Goal: Navigation & Orientation: Find specific page/section

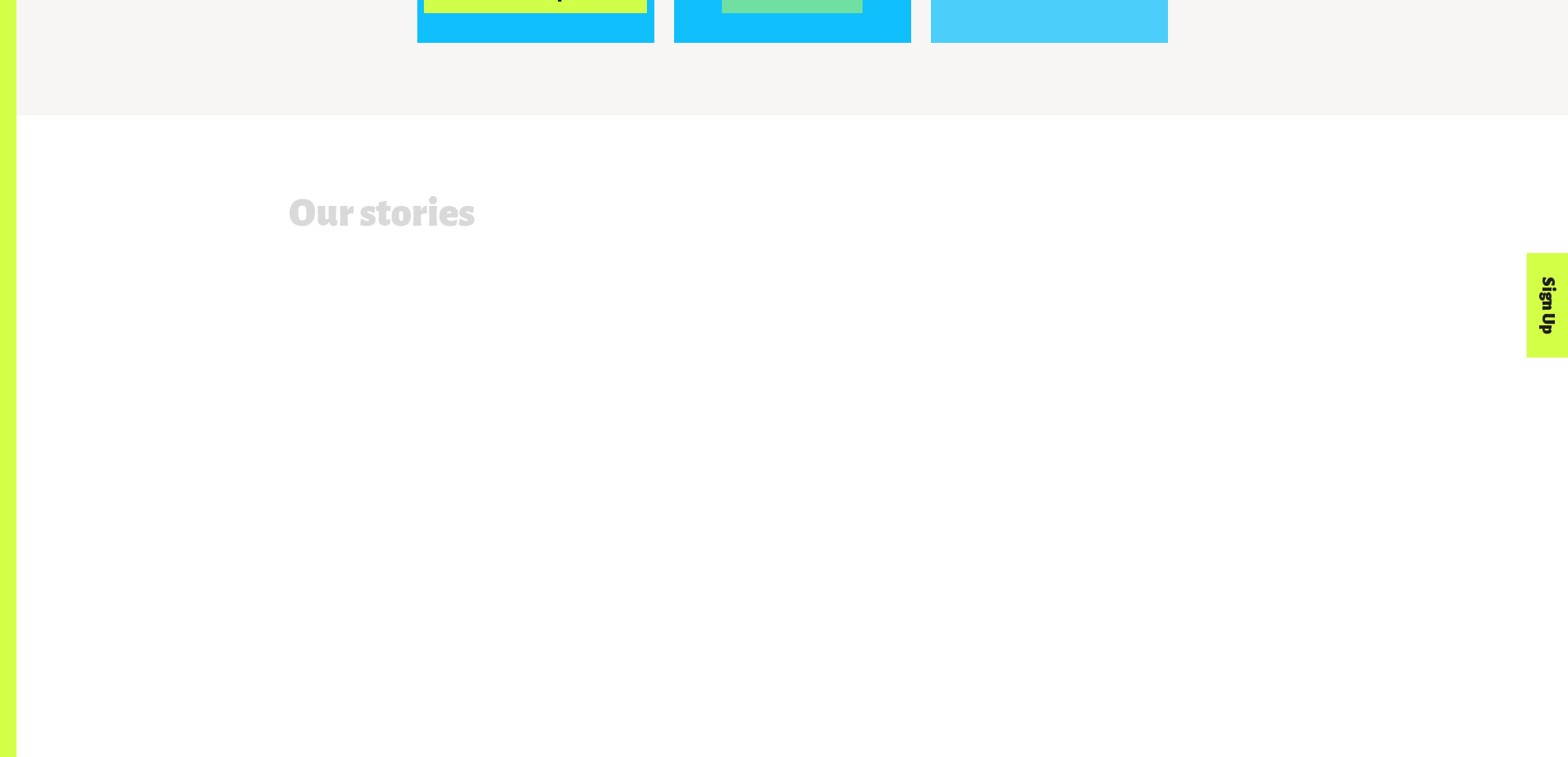
scroll to position [1564, 0]
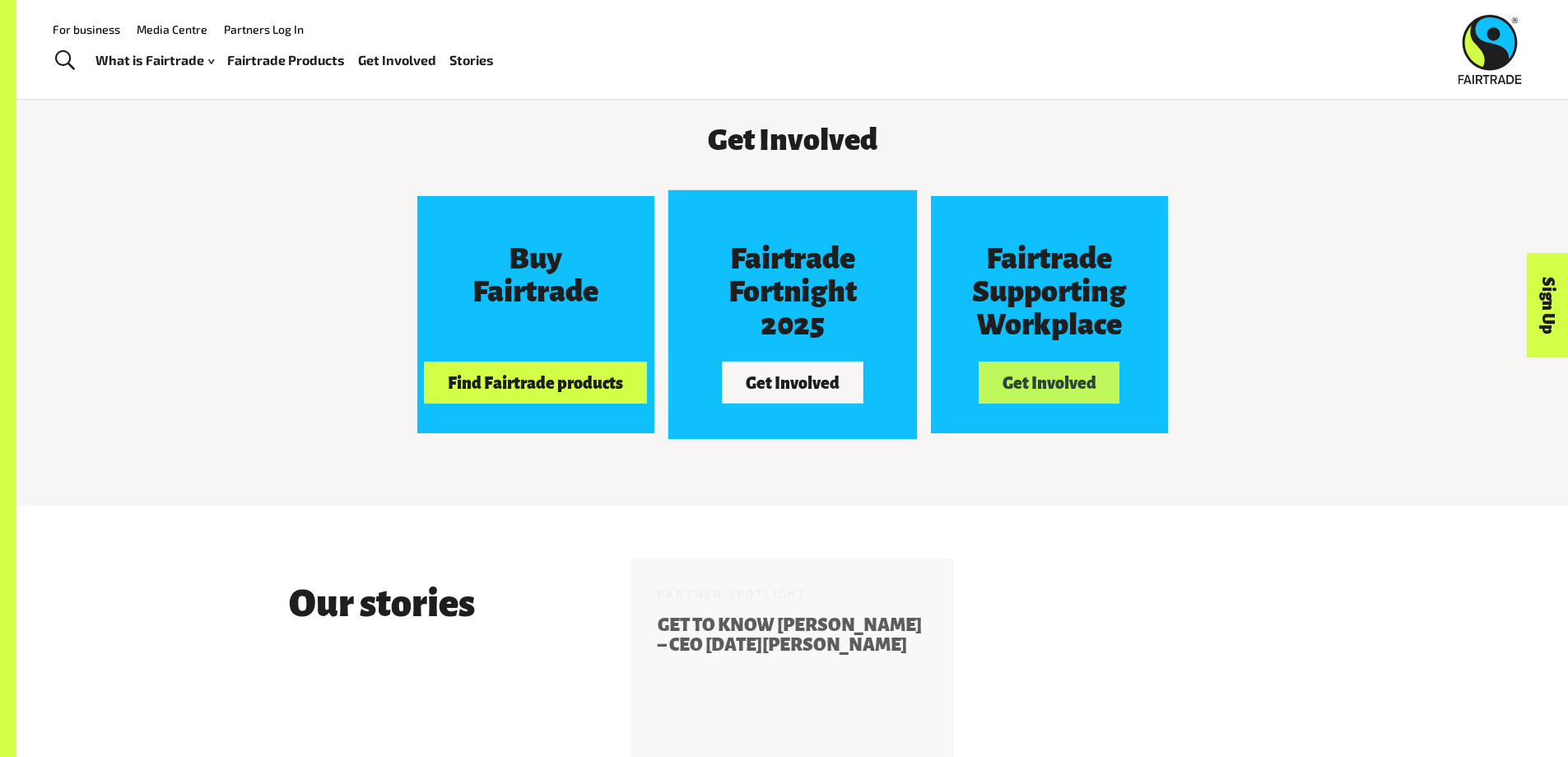
click at [849, 279] on h3 "Fairtrade Fortnight 2025" at bounding box center [792, 292] width 177 height 98
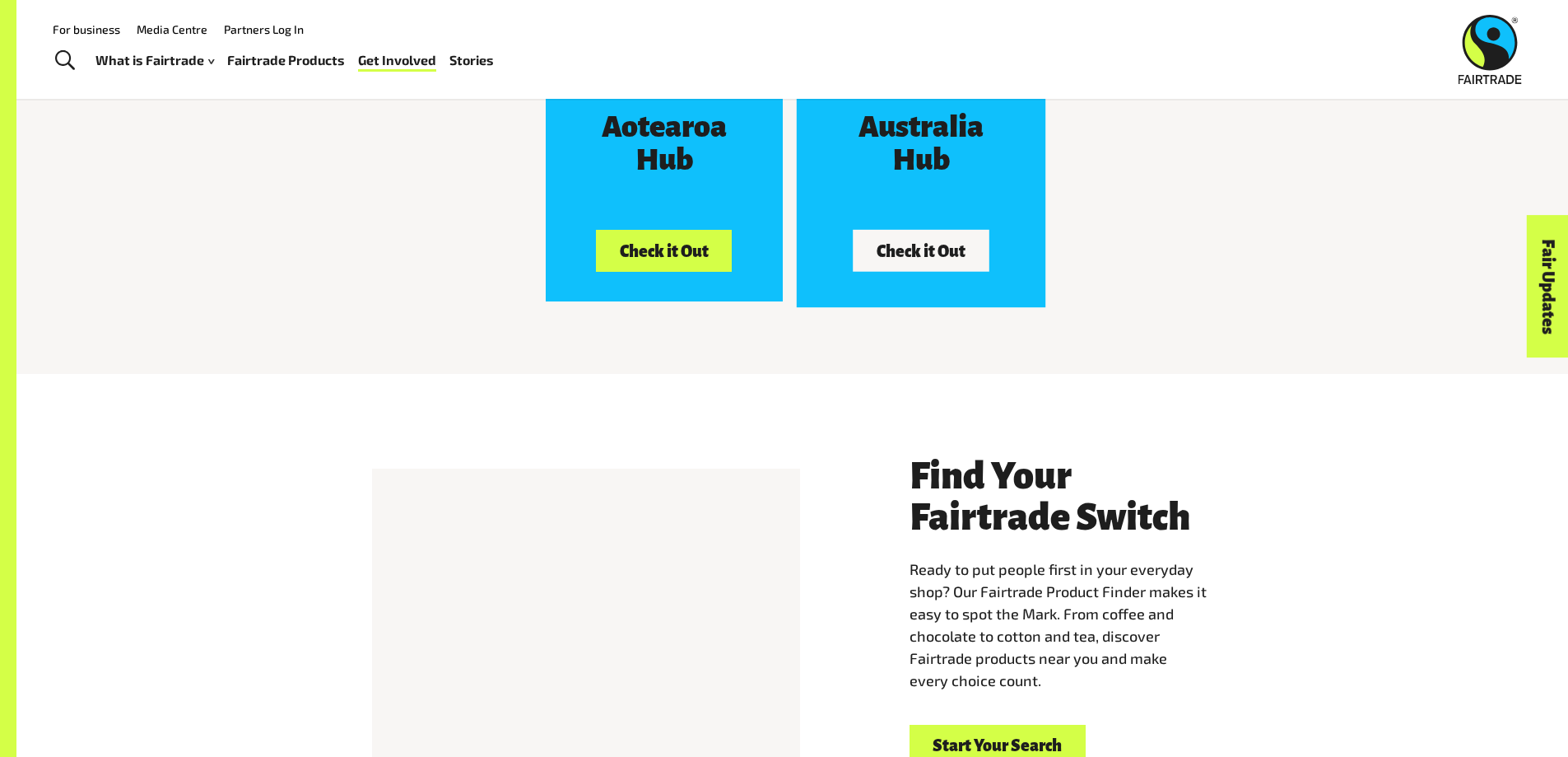
scroll to position [2717, 0]
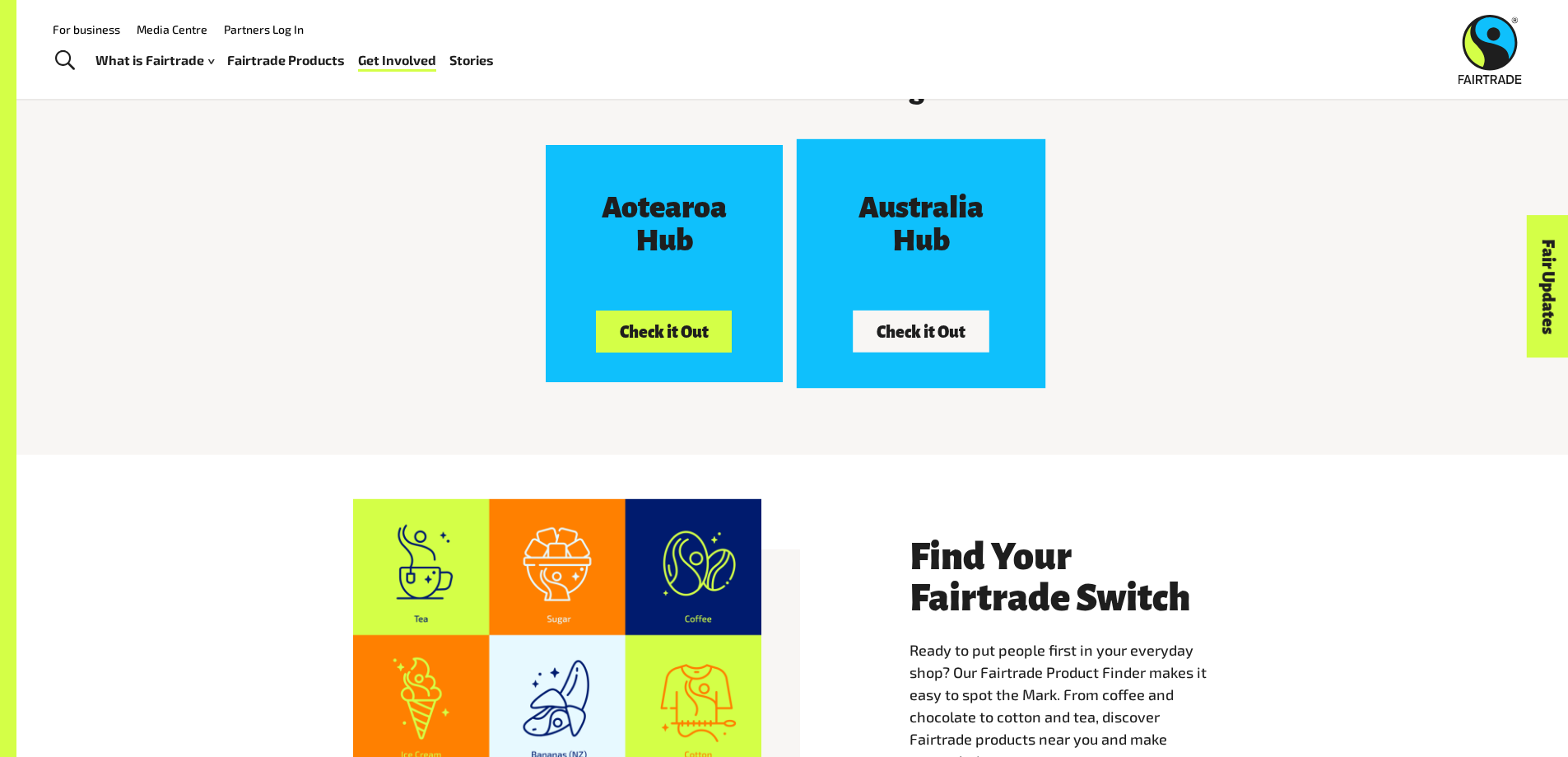
click at [1004, 230] on h3 "Australia Hub" at bounding box center [920, 224] width 177 height 66
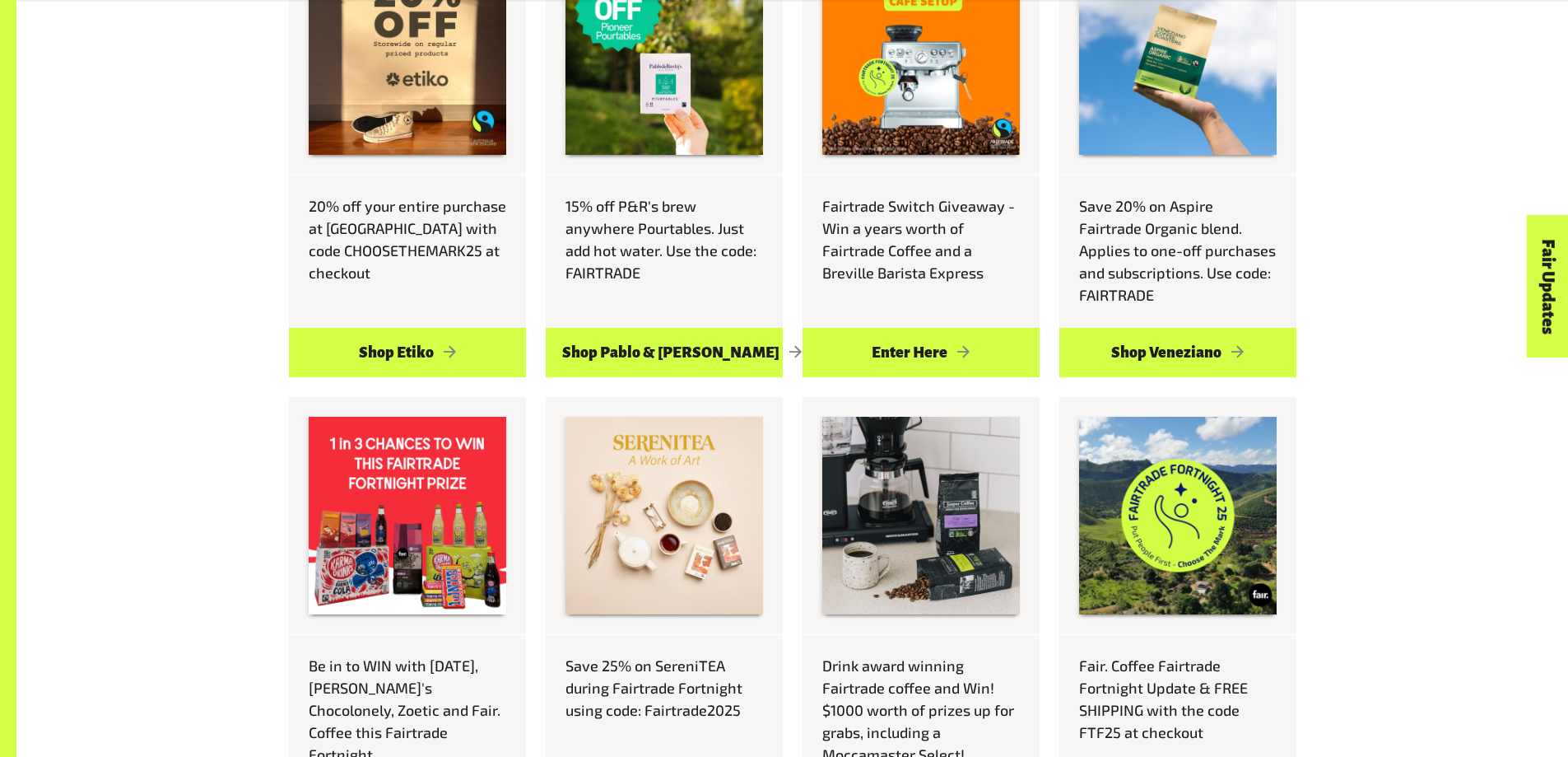
scroll to position [1153, 0]
